Goal: Task Accomplishment & Management: Use online tool/utility

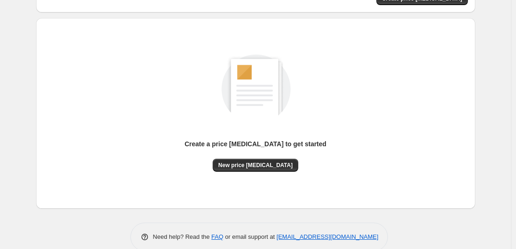
scroll to position [98, 0]
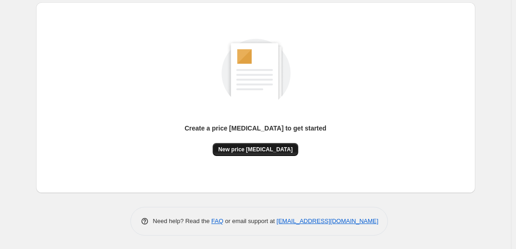
click at [254, 149] on span "New price [MEDICAL_DATA]" at bounding box center [255, 149] width 74 height 7
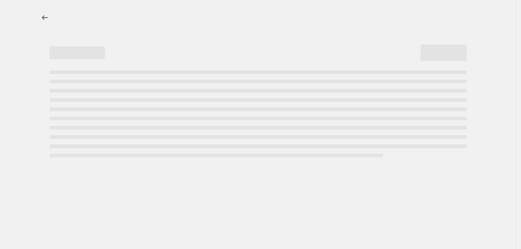
select select "percentage"
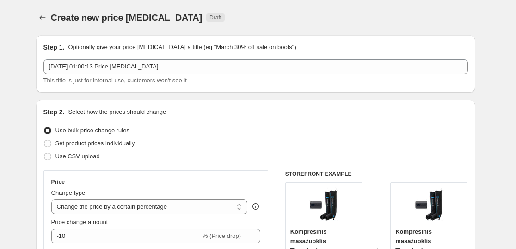
click at [191, 227] on div "Price change amount -10 % (Price drop)" at bounding box center [156, 230] width 210 height 26
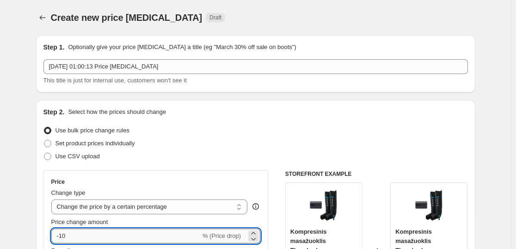
click at [186, 237] on input "-10" at bounding box center [125, 235] width 149 height 15
type input "-1"
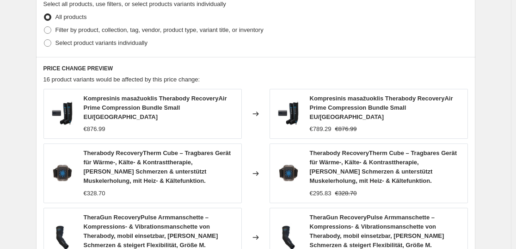
scroll to position [765, 0]
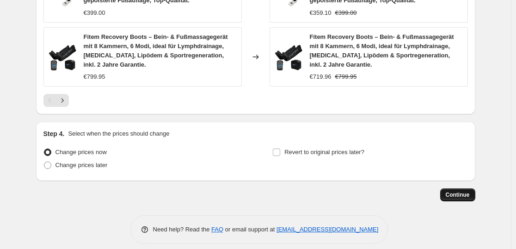
type input "-35"
click at [448, 189] on button "Continue" at bounding box center [457, 194] width 35 height 13
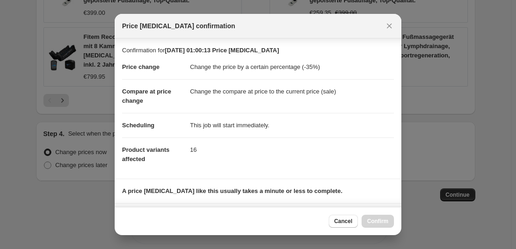
scroll to position [141, 0]
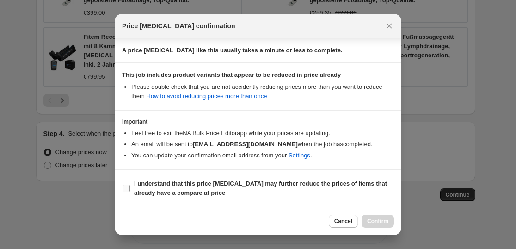
click at [209, 191] on span "I understand that this price [MEDICAL_DATA] may further reduce the prices of it…" at bounding box center [264, 188] width 260 height 19
click at [130, 191] on input "I understand that this price [MEDICAL_DATA] may further reduce the prices of it…" at bounding box center [126, 188] width 7 height 7
checkbox input "true"
click at [373, 216] on button "Confirm" at bounding box center [378, 221] width 32 height 13
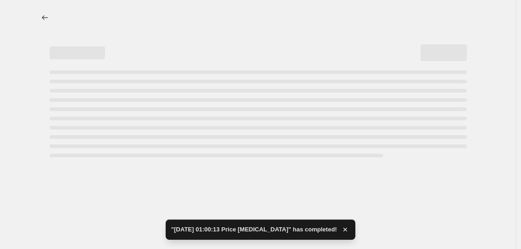
select select "percentage"
